Goal: Task Accomplishment & Management: Manage account settings

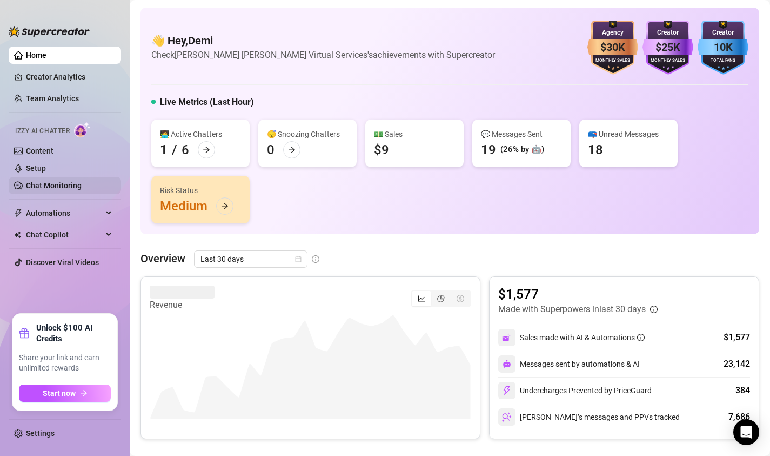
click at [60, 184] on link "Chat Monitoring" at bounding box center [54, 185] width 56 height 9
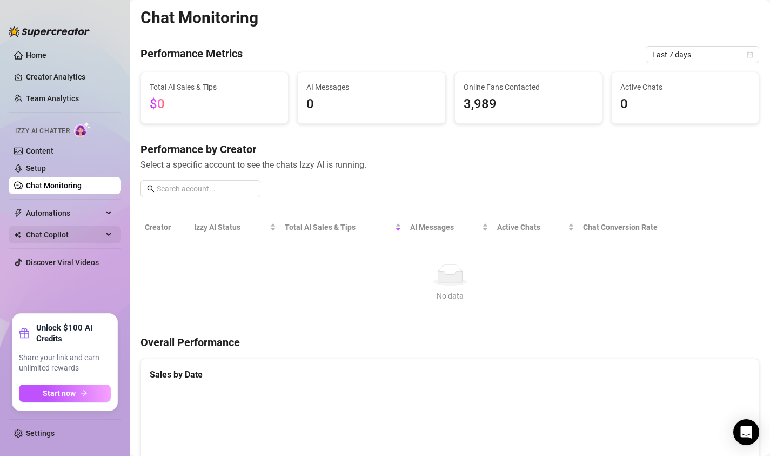
click at [65, 232] on span "Chat Copilot" at bounding box center [64, 234] width 77 height 17
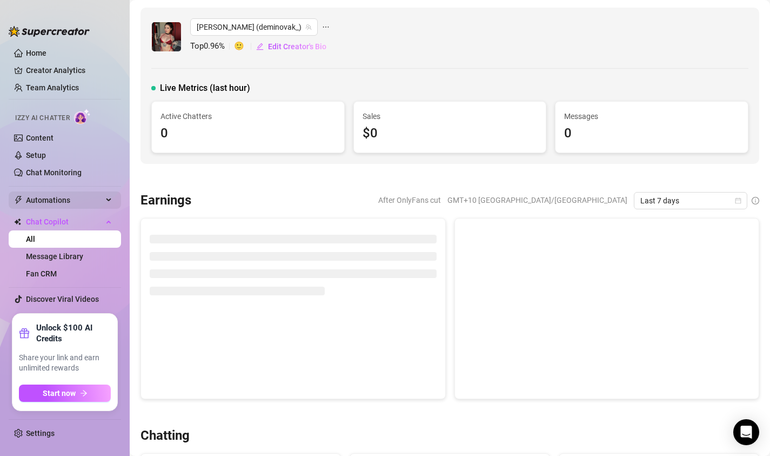
click at [78, 198] on span "Automations" at bounding box center [64, 199] width 77 height 17
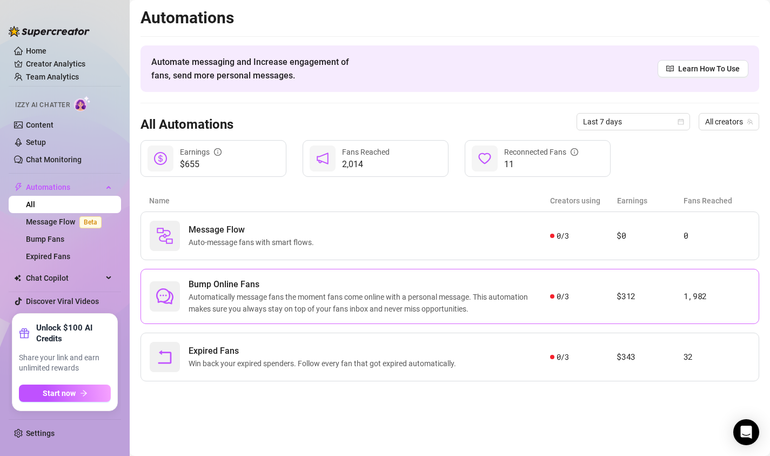
click at [324, 289] on span "Bump Online Fans" at bounding box center [370, 284] width 362 height 13
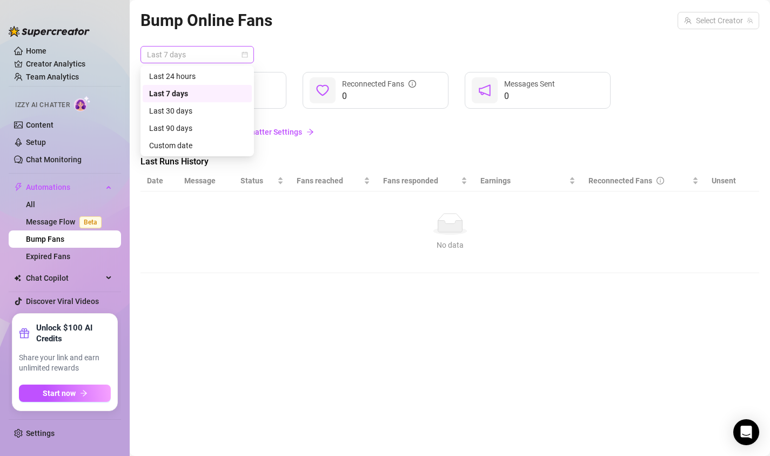
click at [224, 55] on span "Last 7 days" at bounding box center [197, 54] width 101 height 16
click at [182, 75] on div "Last 24 hours" at bounding box center [197, 76] width 96 height 12
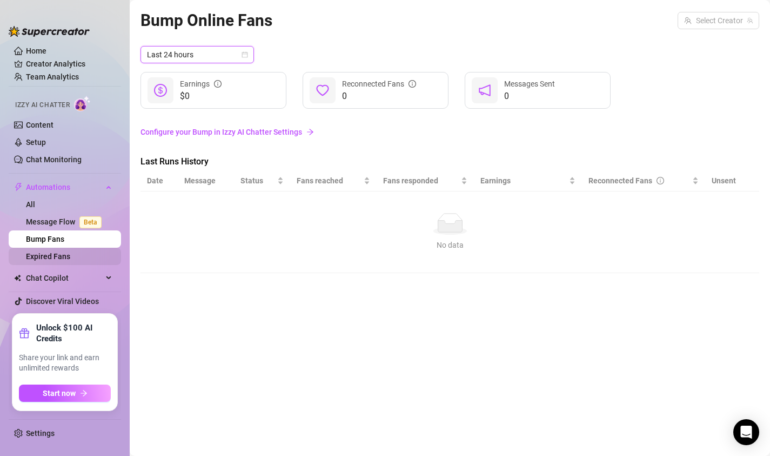
click at [62, 254] on link "Expired Fans" at bounding box center [48, 256] width 44 height 9
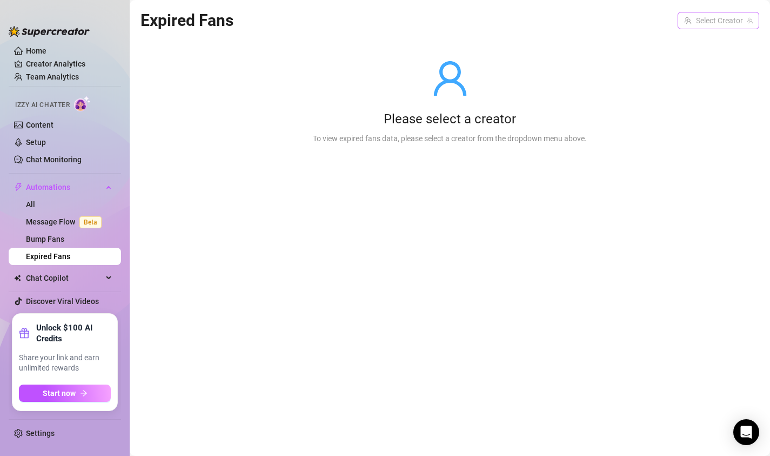
click at [702, 14] on input "search" at bounding box center [713, 20] width 59 height 16
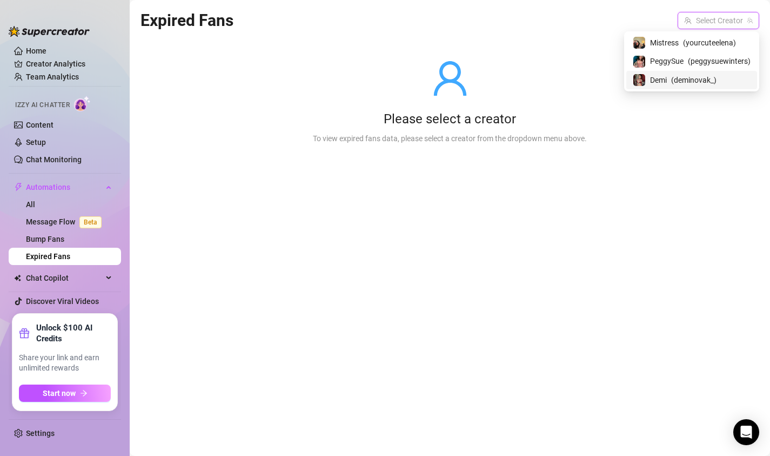
click at [657, 78] on span "Demi" at bounding box center [658, 80] width 17 height 12
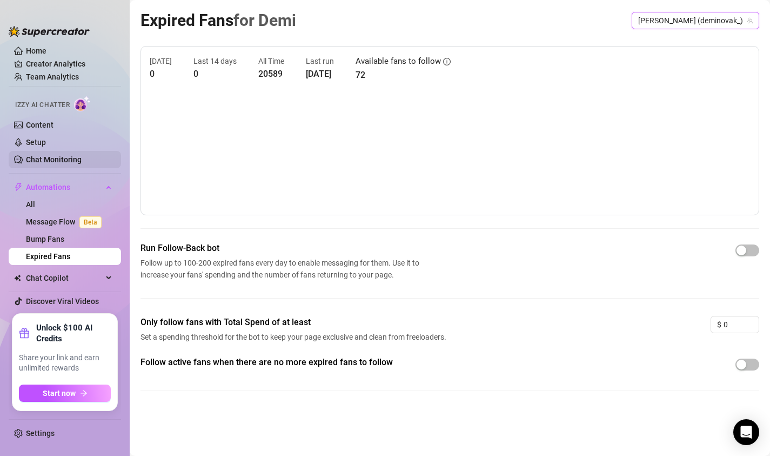
click at [54, 155] on link "Chat Monitoring" at bounding box center [54, 159] width 56 height 9
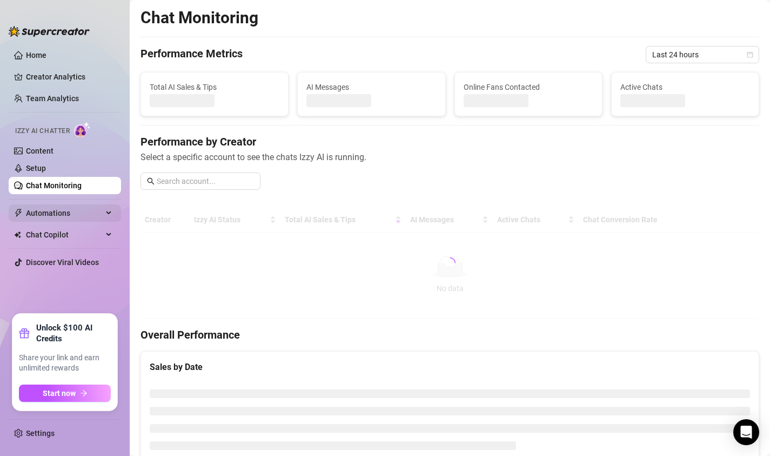
click at [61, 209] on span "Automations" at bounding box center [64, 212] width 77 height 17
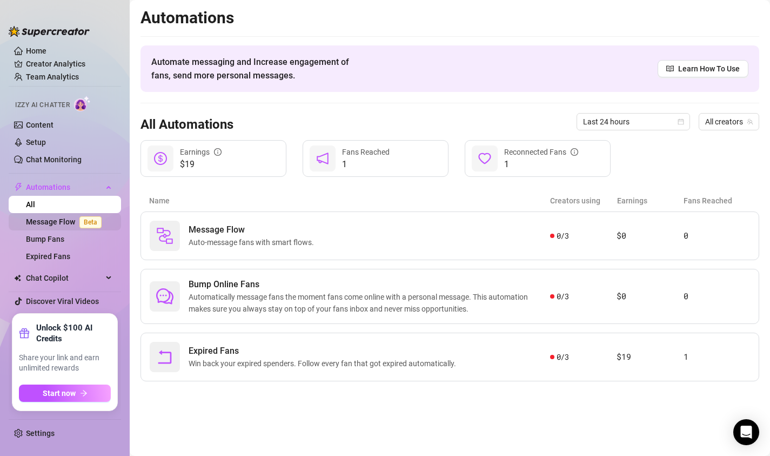
click at [61, 221] on link "Message Flow Beta" at bounding box center [66, 221] width 80 height 9
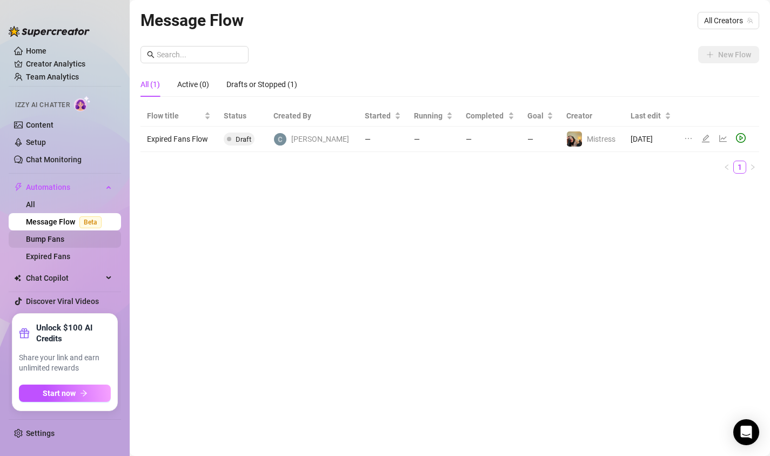
click at [62, 235] on link "Bump Fans" at bounding box center [45, 239] width 38 height 9
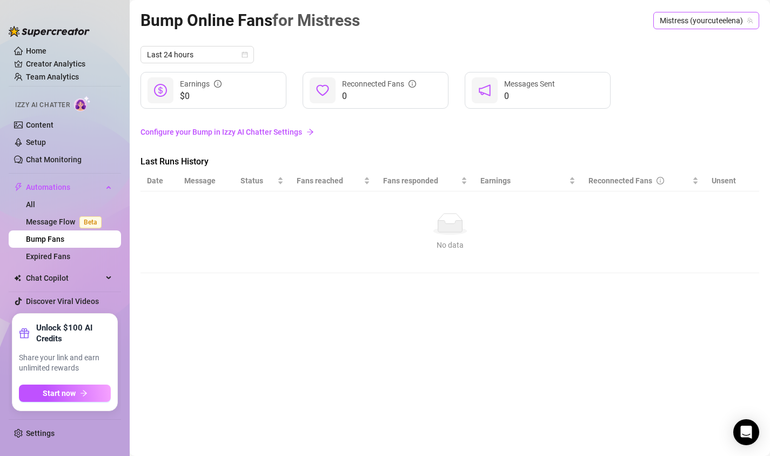
click at [722, 22] on span "Mistress (yourcuteelena)" at bounding box center [706, 20] width 93 height 16
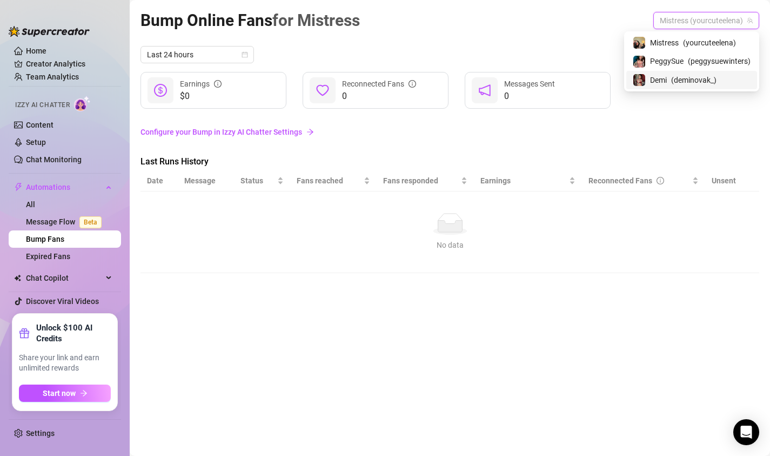
click at [668, 81] on div "[PERSON_NAME] ( deminovak_ )" at bounding box center [692, 80] width 118 height 13
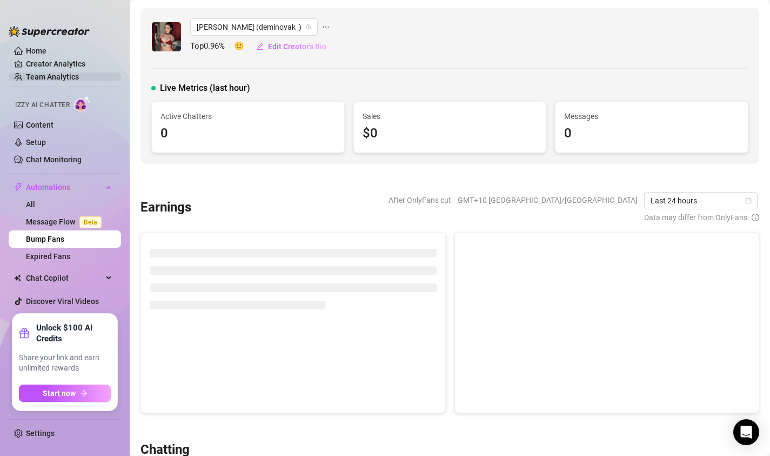
click at [68, 72] on link "Team Analytics" at bounding box center [52, 76] width 53 height 9
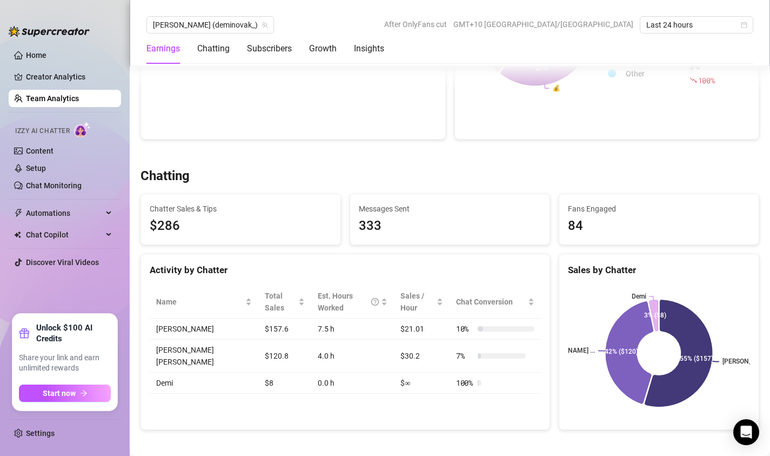
scroll to position [282, 0]
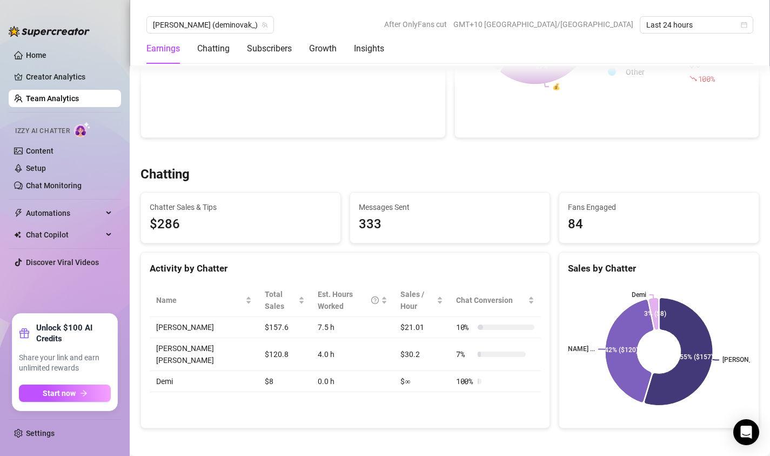
click at [399, 402] on div "Activity by Chatter Name Total Sales Est. Hours Worked Sales / Hour Chat Conver…" at bounding box center [346, 340] width 410 height 176
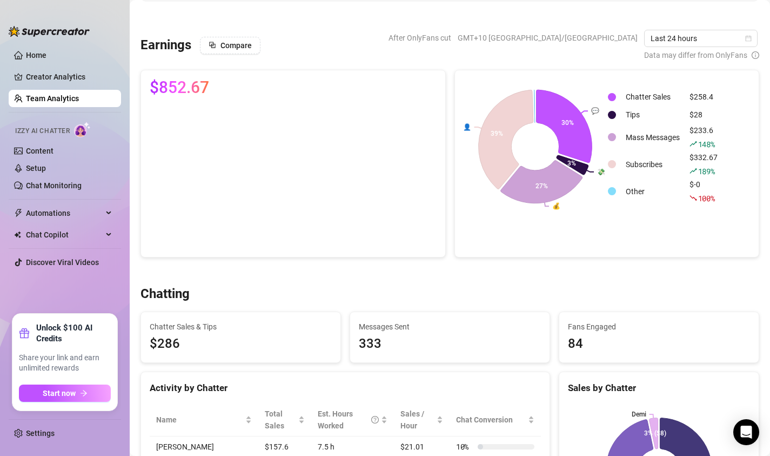
scroll to position [0, 0]
